Goal: Check status: Check status

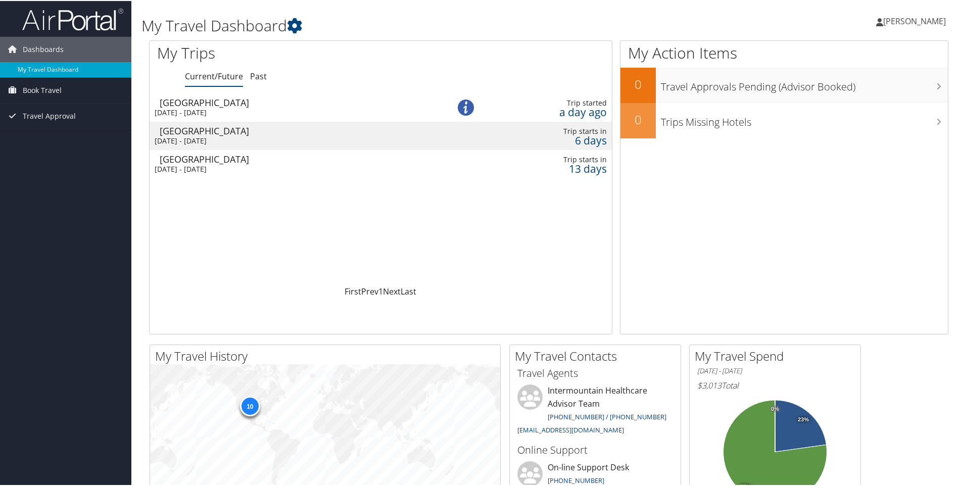
click at [325, 106] on td "Salt Lake City Sun 7 Sep 2025 - Thu 11 Sep 2025" at bounding box center [290, 106] width 281 height 28
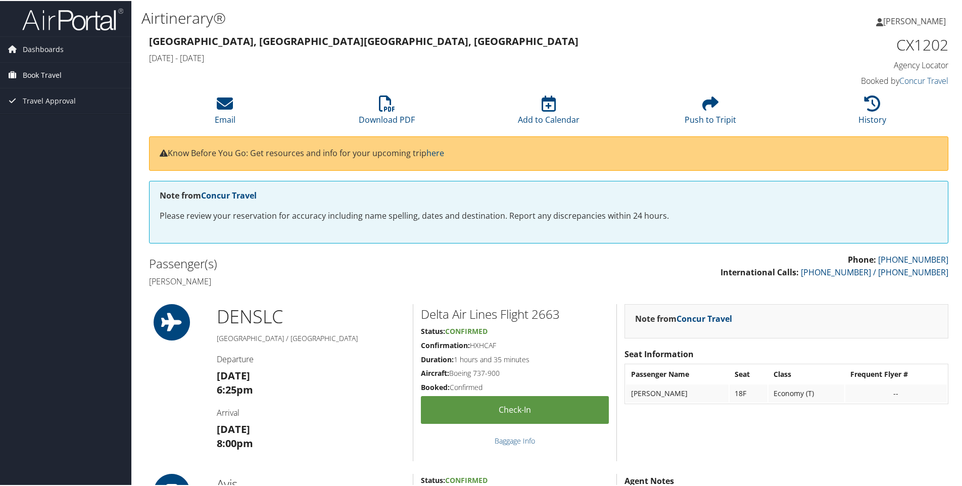
click at [44, 70] on span "Book Travel" at bounding box center [42, 74] width 39 height 25
click at [52, 109] on link "Book/Manage Online Trips" at bounding box center [65, 109] width 131 height 15
click at [43, 71] on span "Book Travel" at bounding box center [42, 74] width 39 height 25
click at [40, 47] on span "Dashboards" at bounding box center [43, 48] width 41 height 25
drag, startPoint x: 47, startPoint y: 68, endPoint x: 359, endPoint y: 74, distance: 312.2
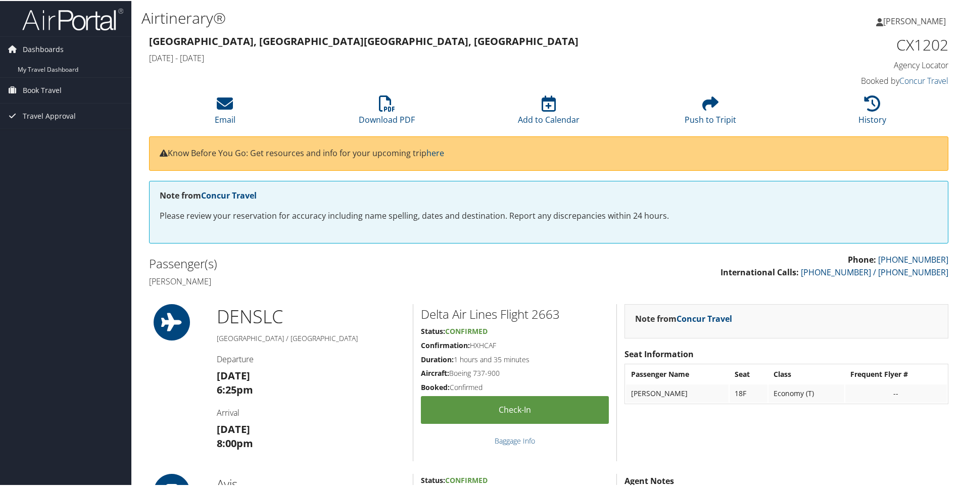
click at [47, 67] on link "My Travel Dashboard" at bounding box center [65, 68] width 131 height 15
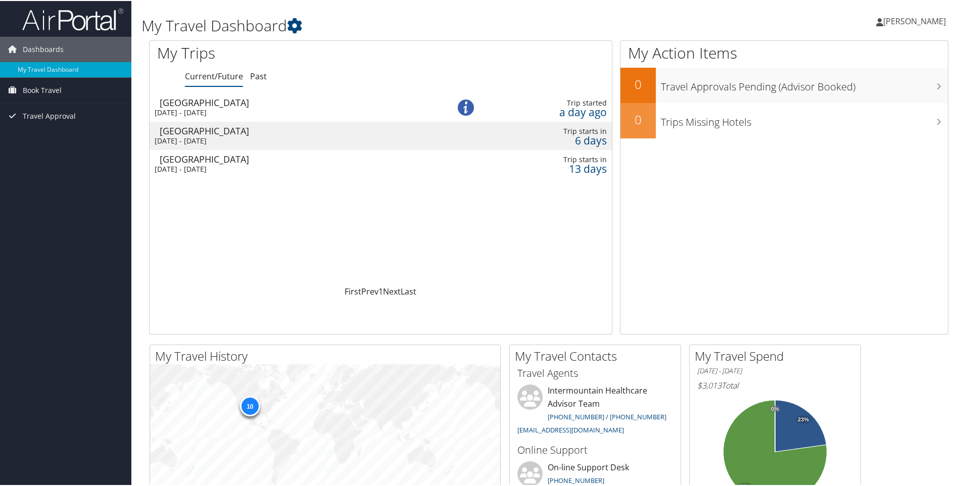
click at [240, 134] on div "Salt Lake City" at bounding box center [295, 129] width 271 height 9
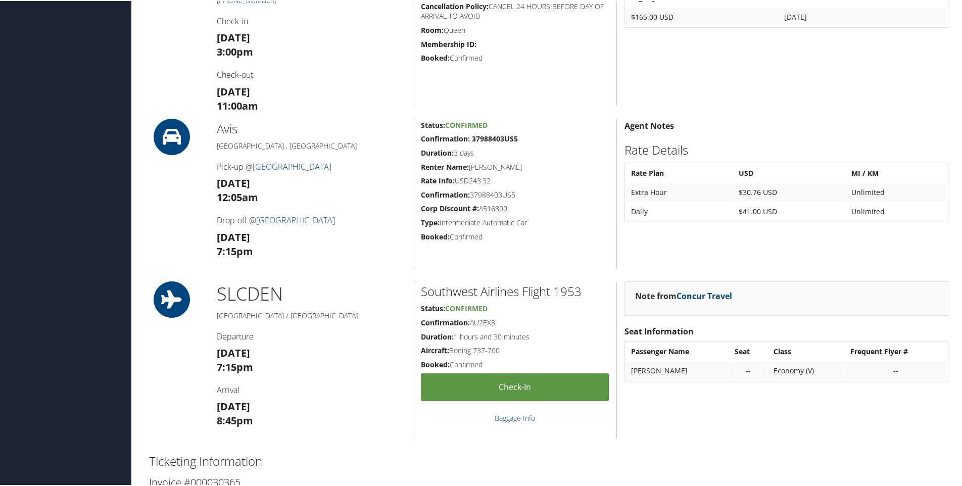
scroll to position [606, 0]
